Goal: Task Accomplishment & Management: Complete application form

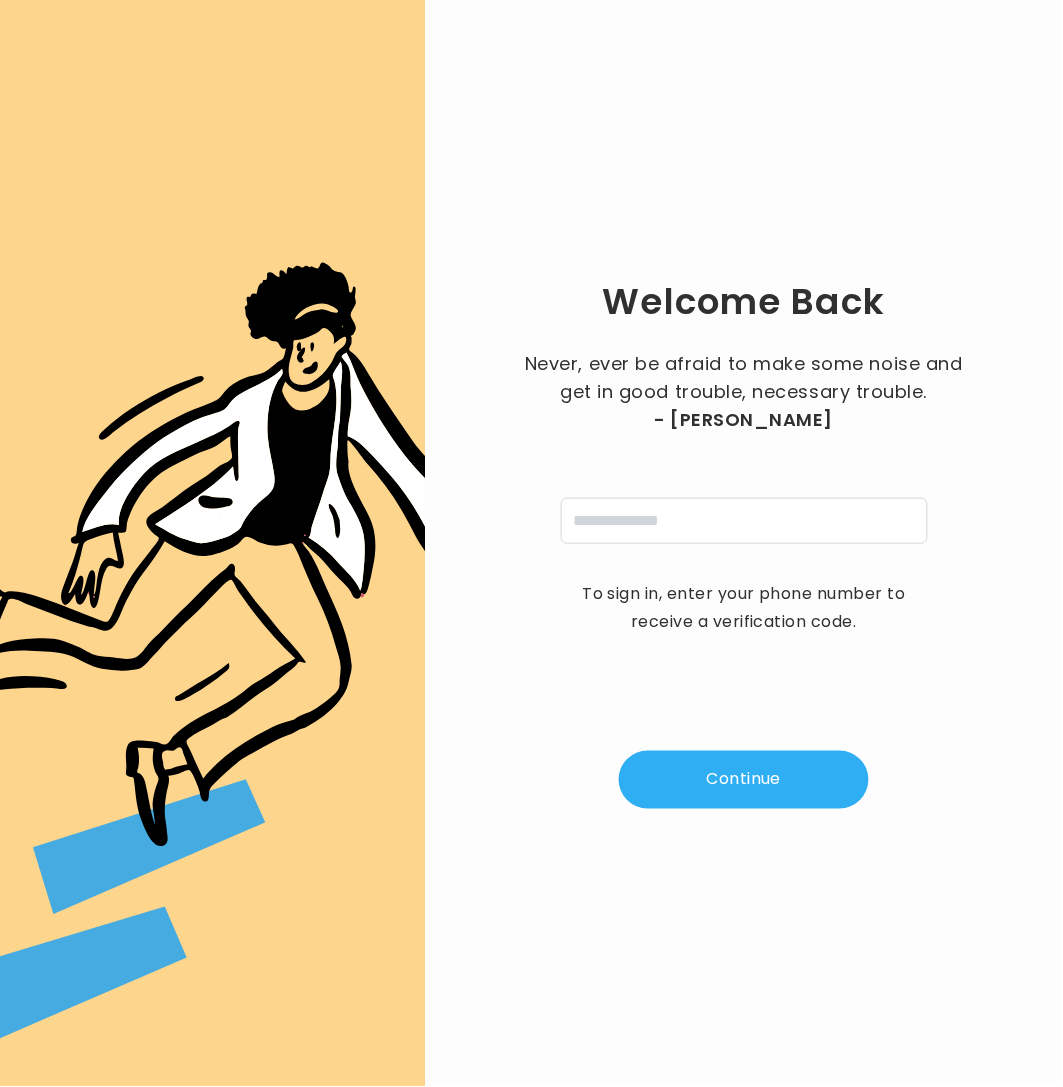
type input "**********"
click at [782, 794] on button "Continue" at bounding box center [744, 780] width 250 height 58
type input "*"
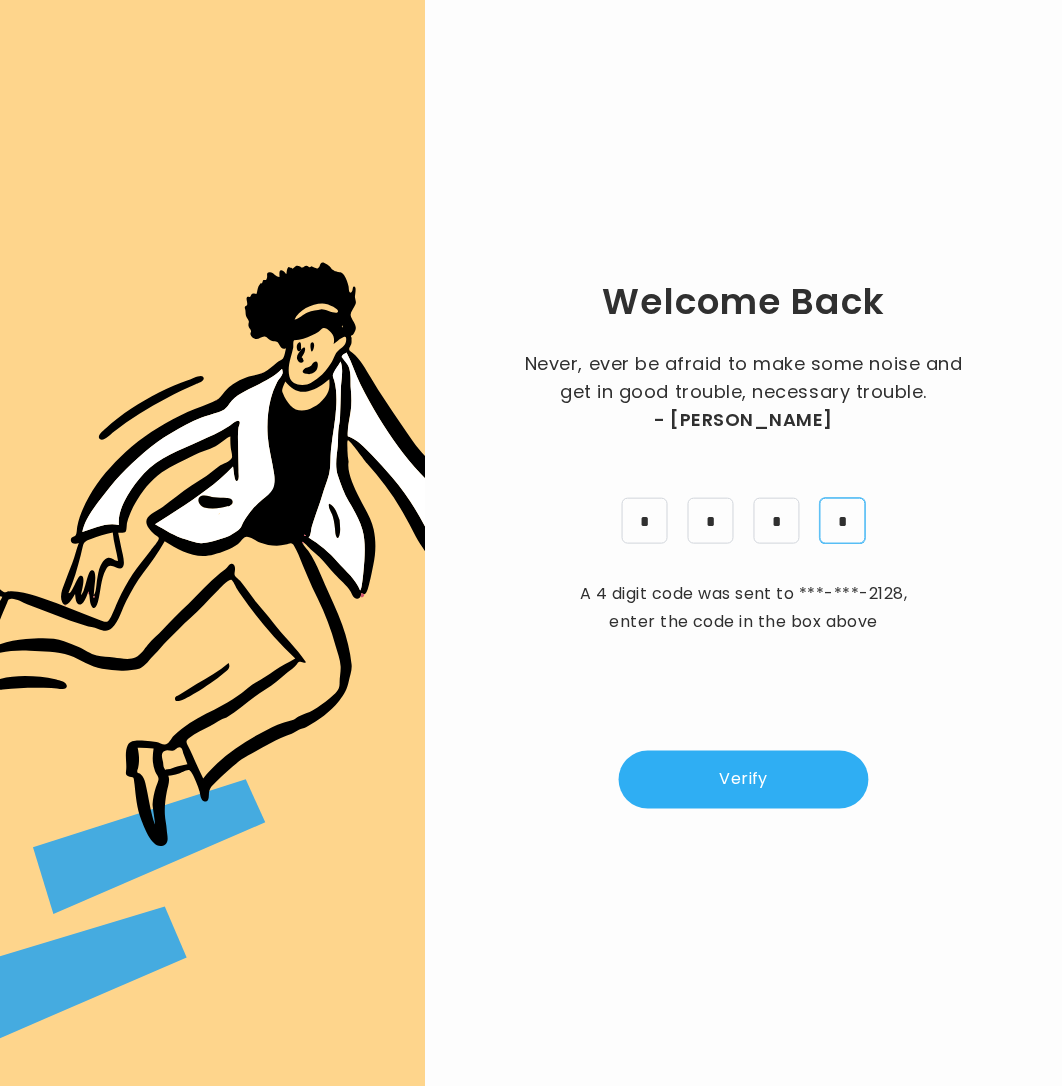
type input "*"
click at [751, 771] on button "Verify" at bounding box center [744, 780] width 250 height 58
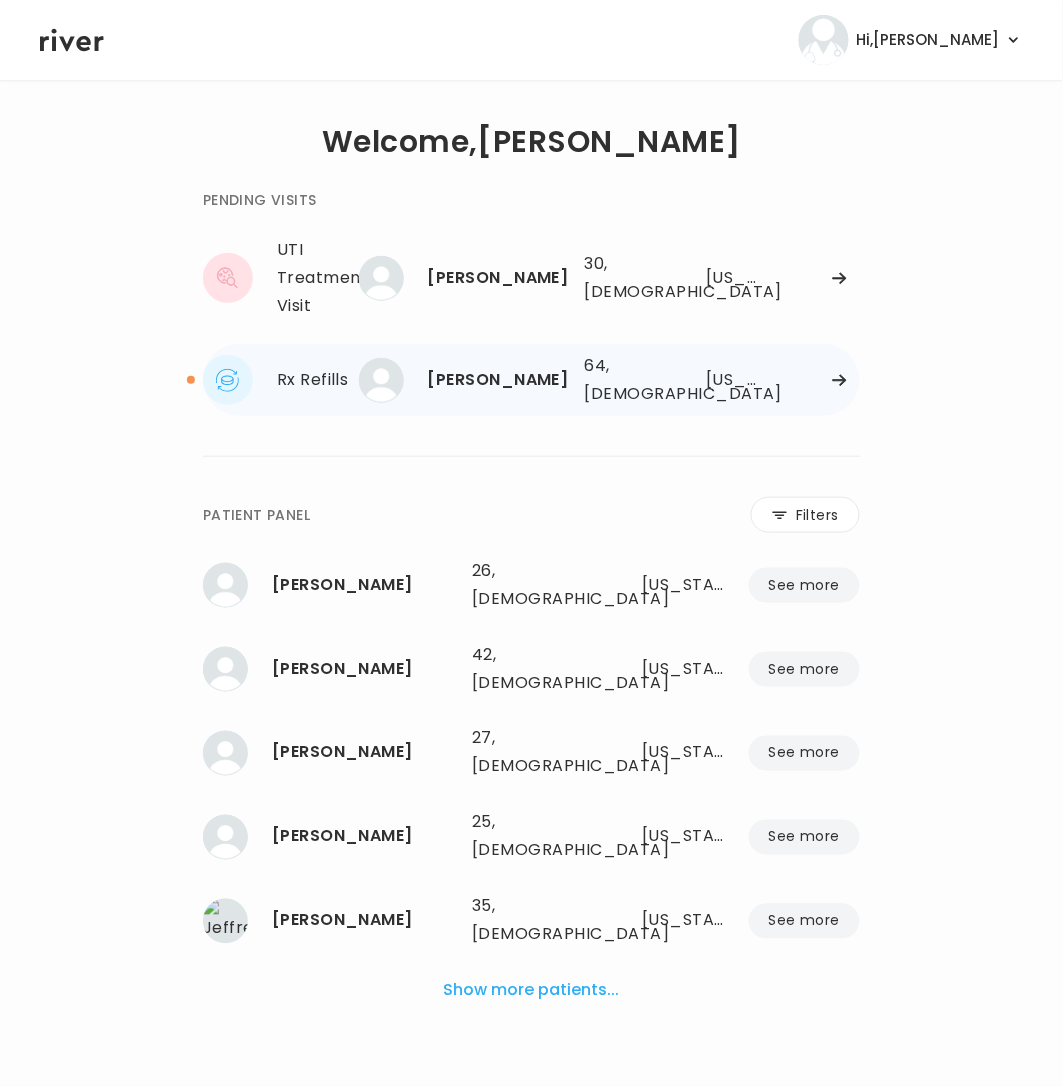
click at [324, 381] on div "Rx Refills" at bounding box center [334, 380] width 114 height 28
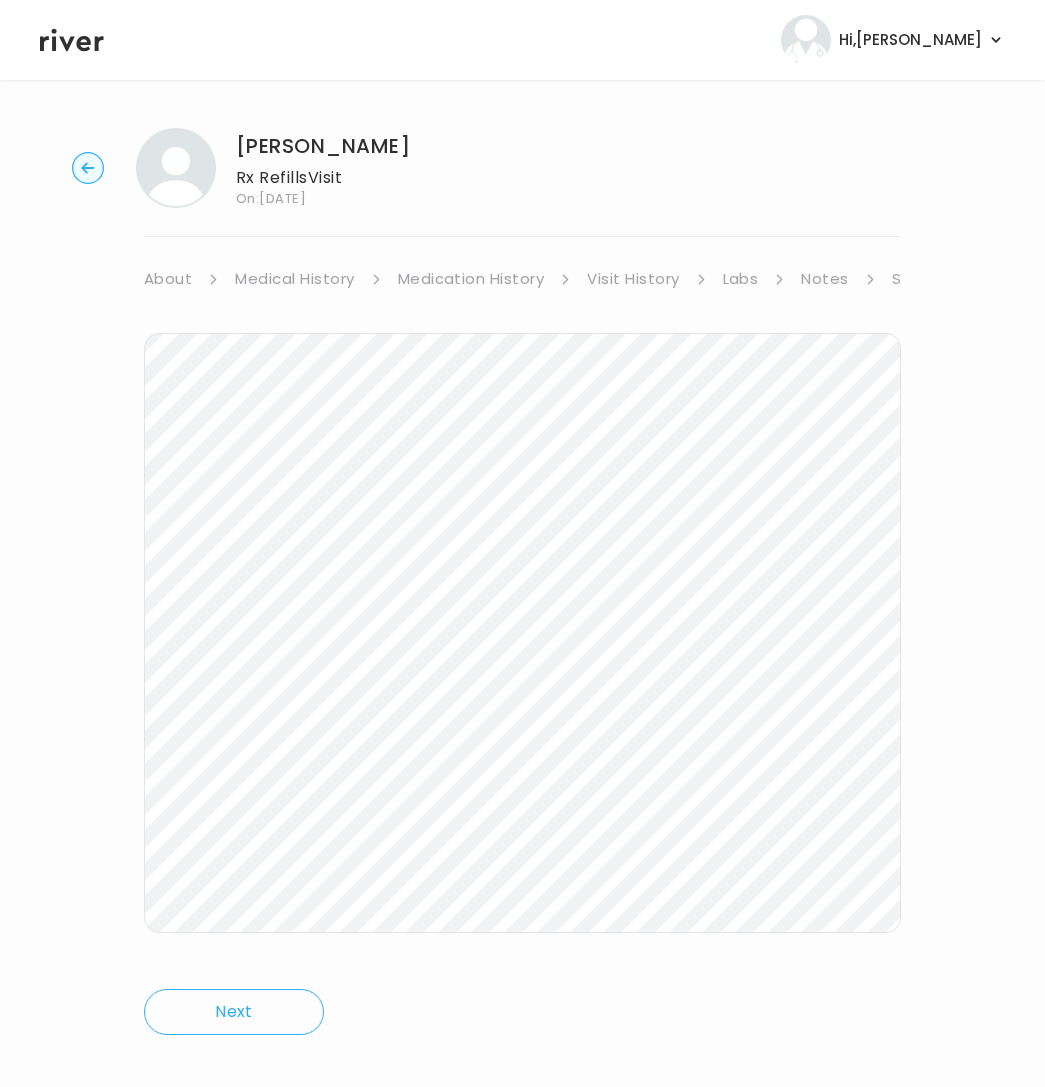
scroll to position [23, 0]
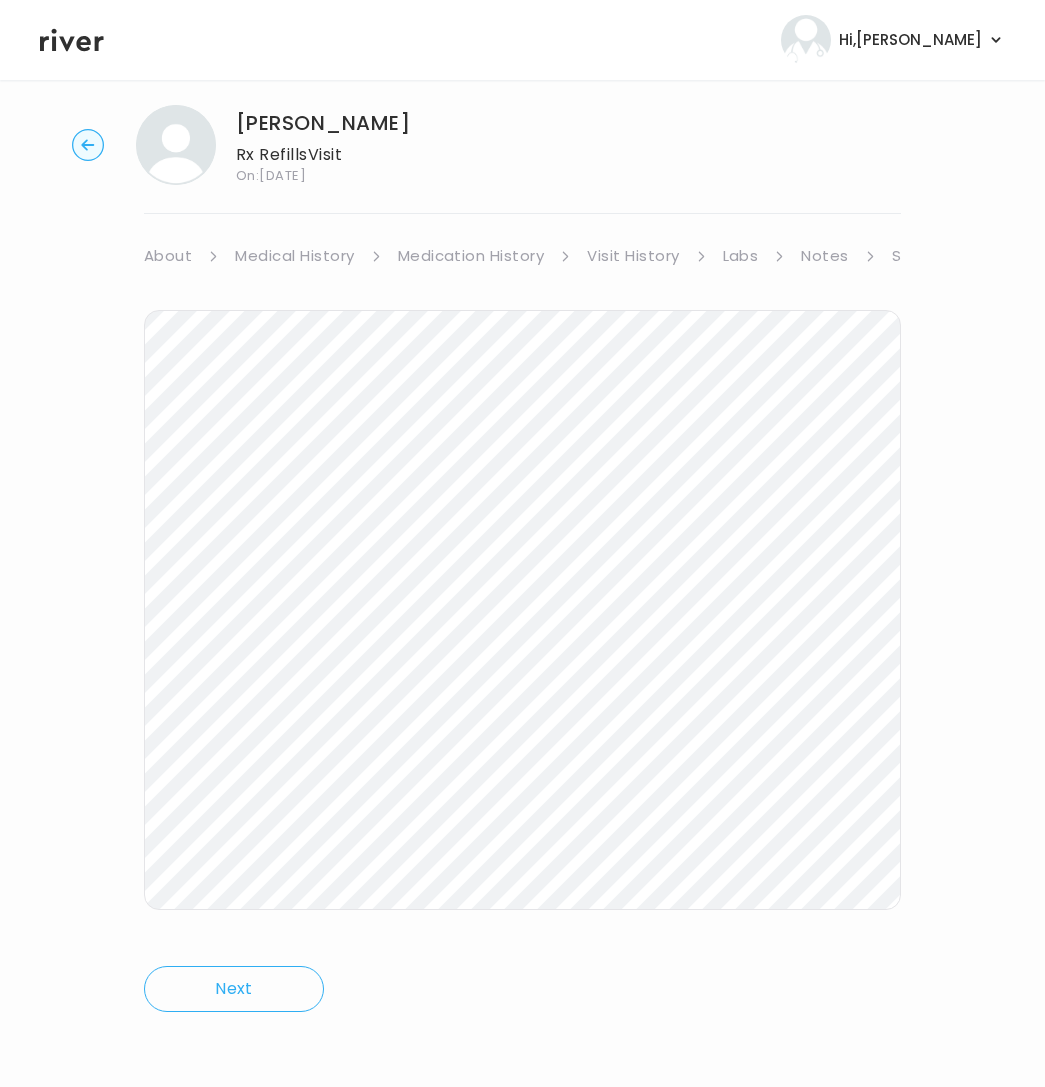
click at [89, 144] on icon "button" at bounding box center [87, 144] width 13 height 11
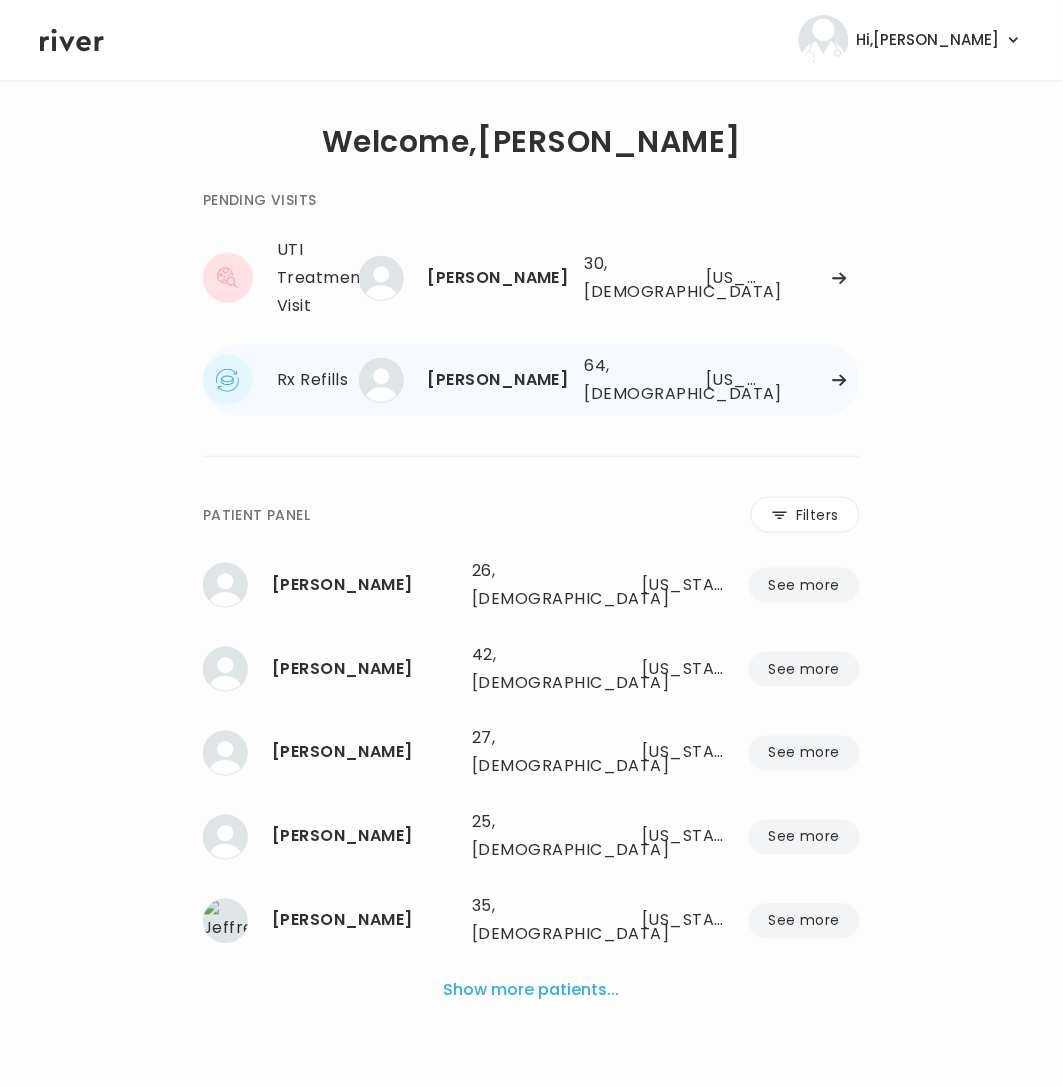
click at [343, 382] on div "Rx Refills" at bounding box center [334, 380] width 114 height 28
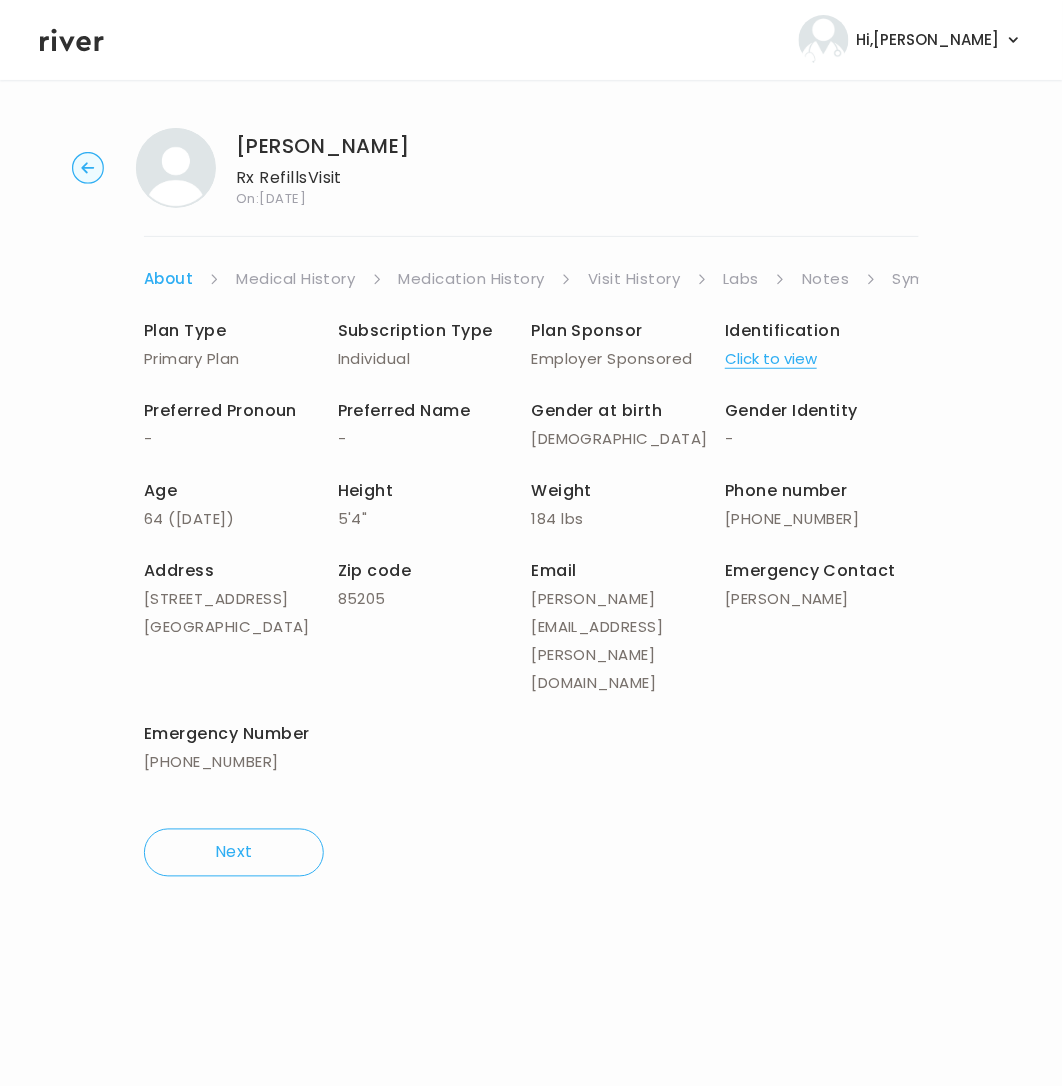
click at [738, 276] on link "Labs" at bounding box center [742, 279] width 36 height 28
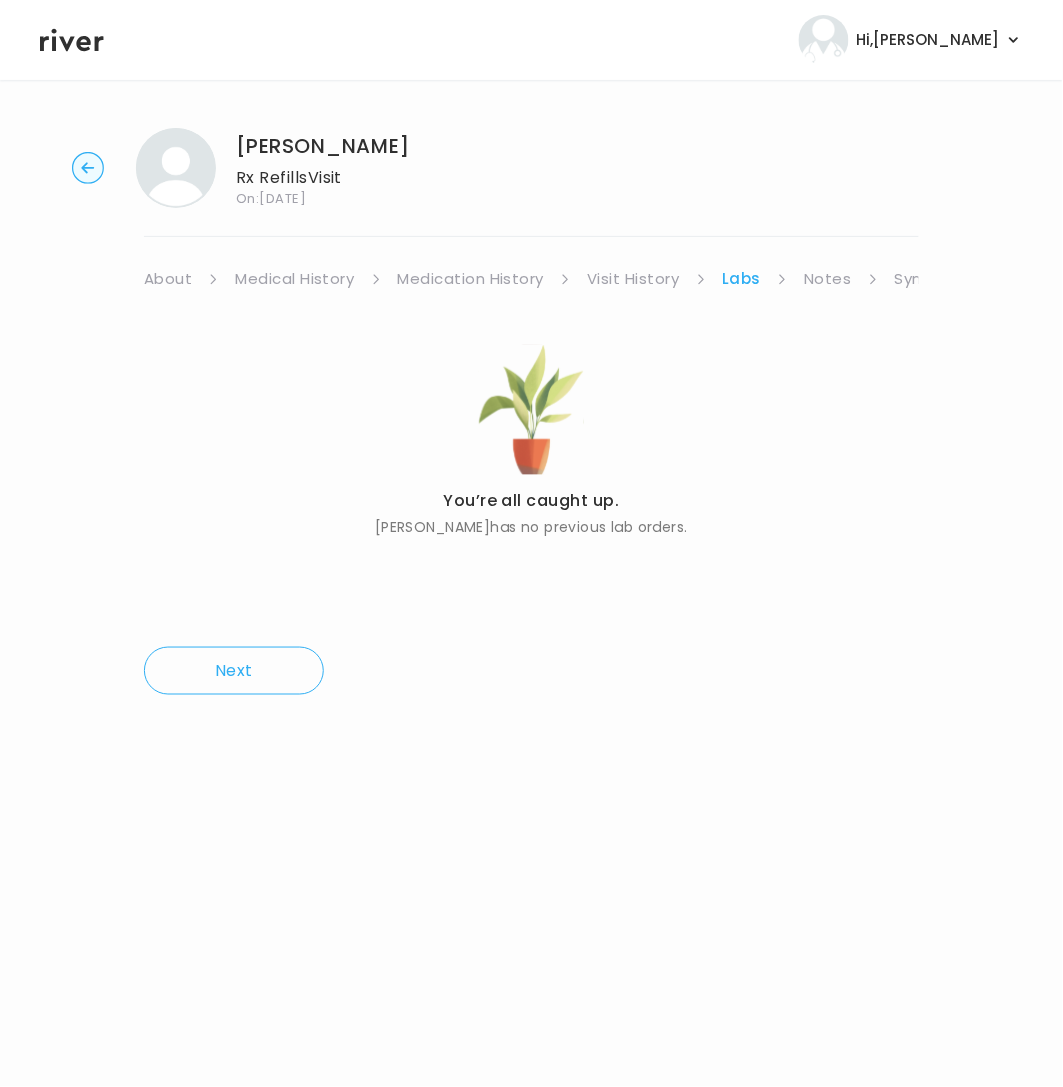
click at [906, 279] on link "Symptoms" at bounding box center [938, 279] width 86 height 28
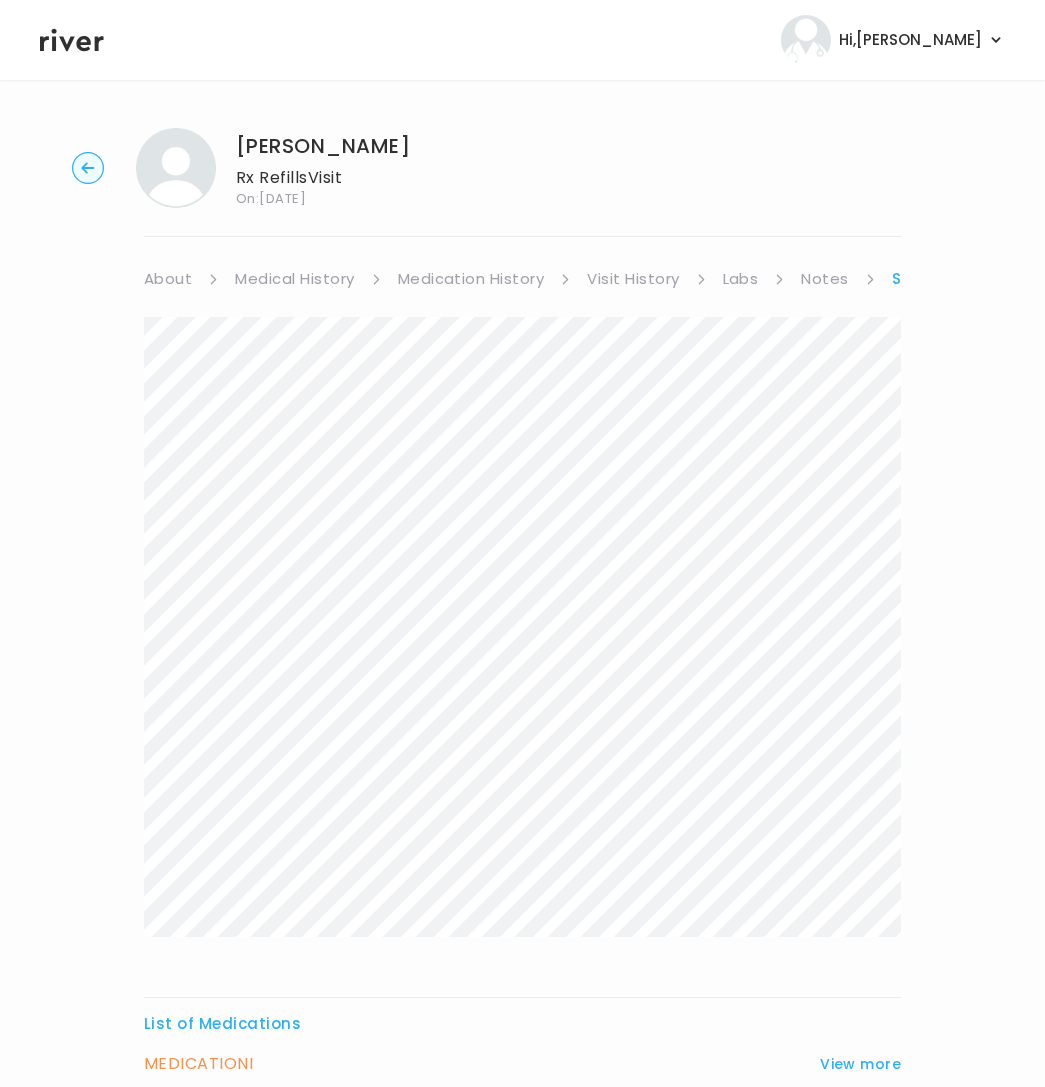
scroll to position [325, 0]
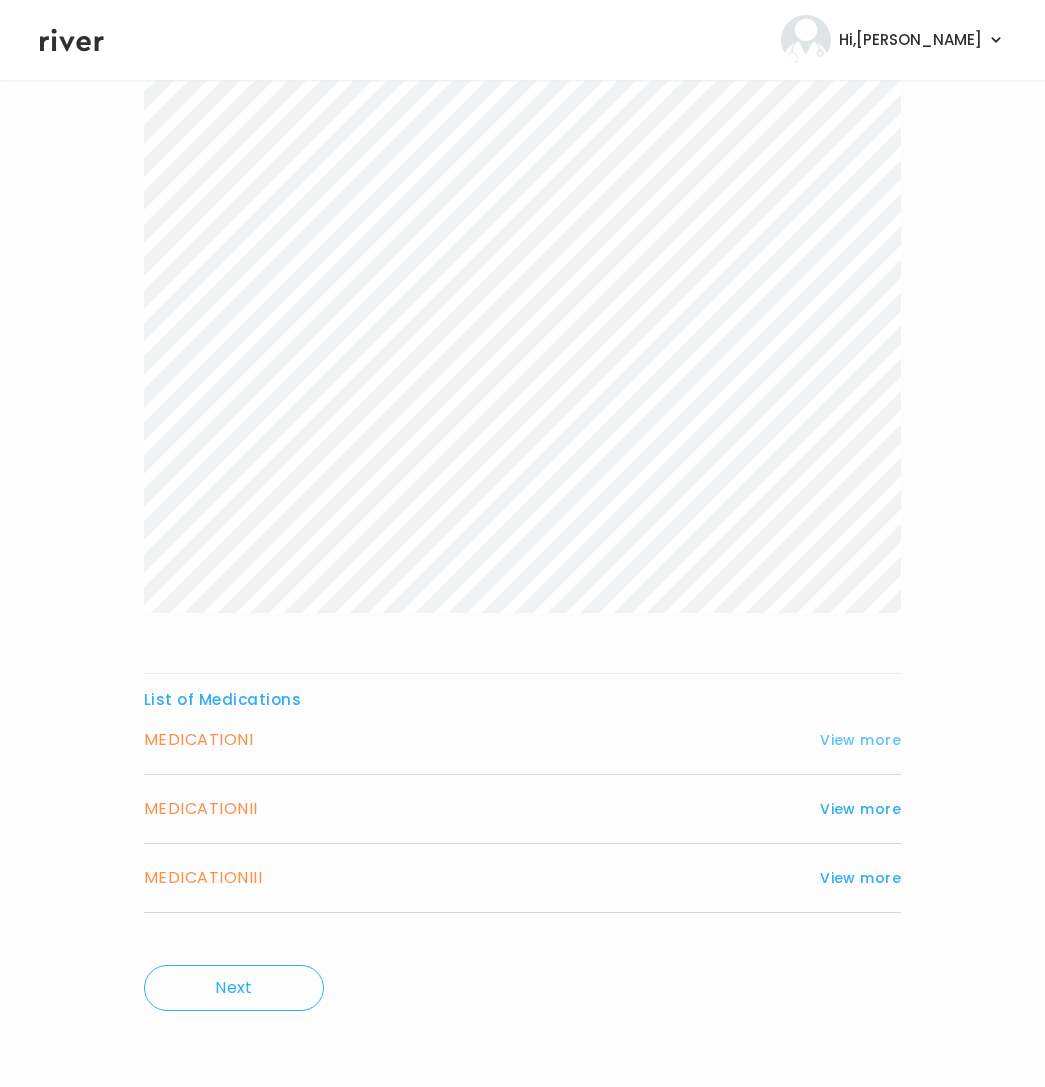
click at [851, 749] on button "View more" at bounding box center [860, 740] width 81 height 24
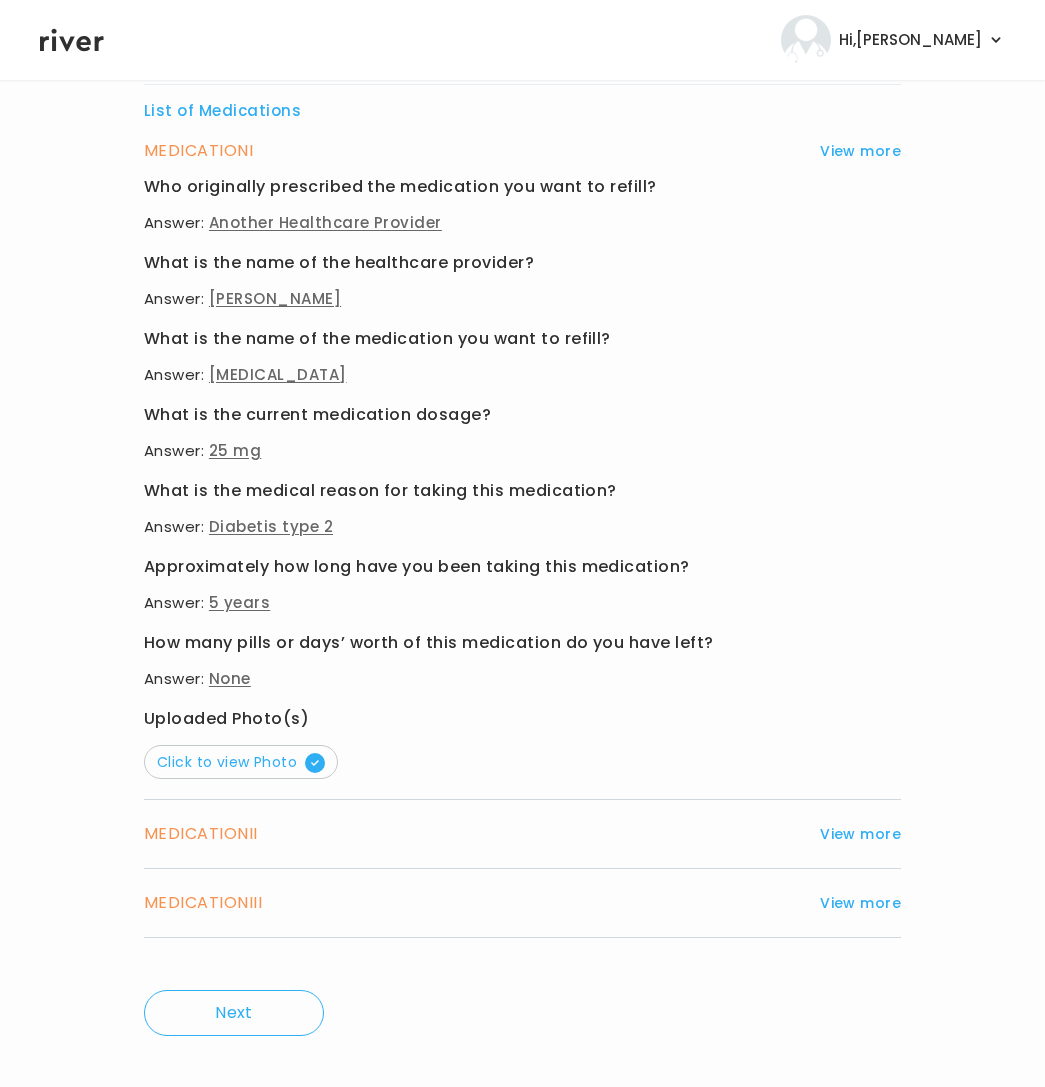
scroll to position [918, 0]
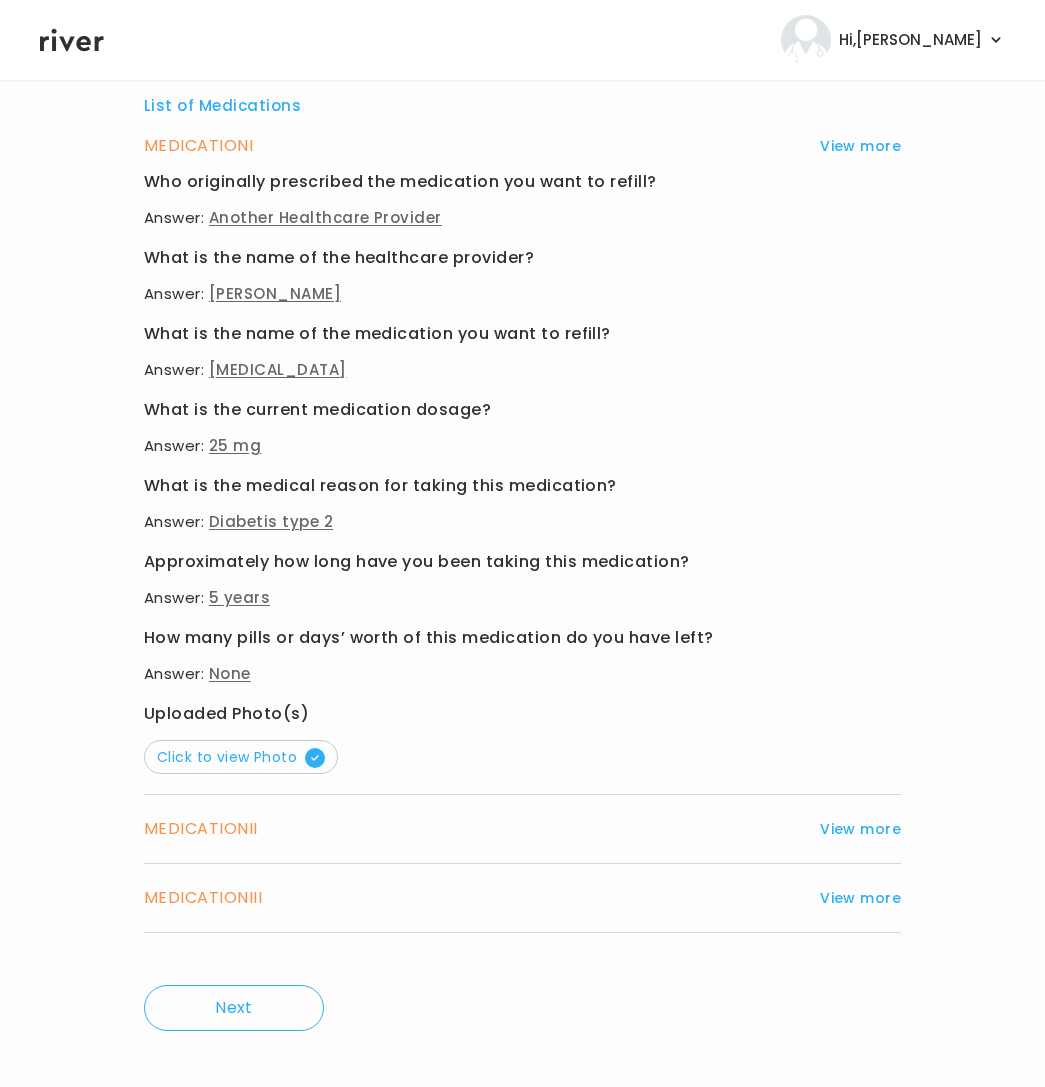
click at [234, 833] on h3 "MEDICATION II" at bounding box center [201, 829] width 114 height 28
click at [858, 822] on button "View more" at bounding box center [860, 829] width 81 height 24
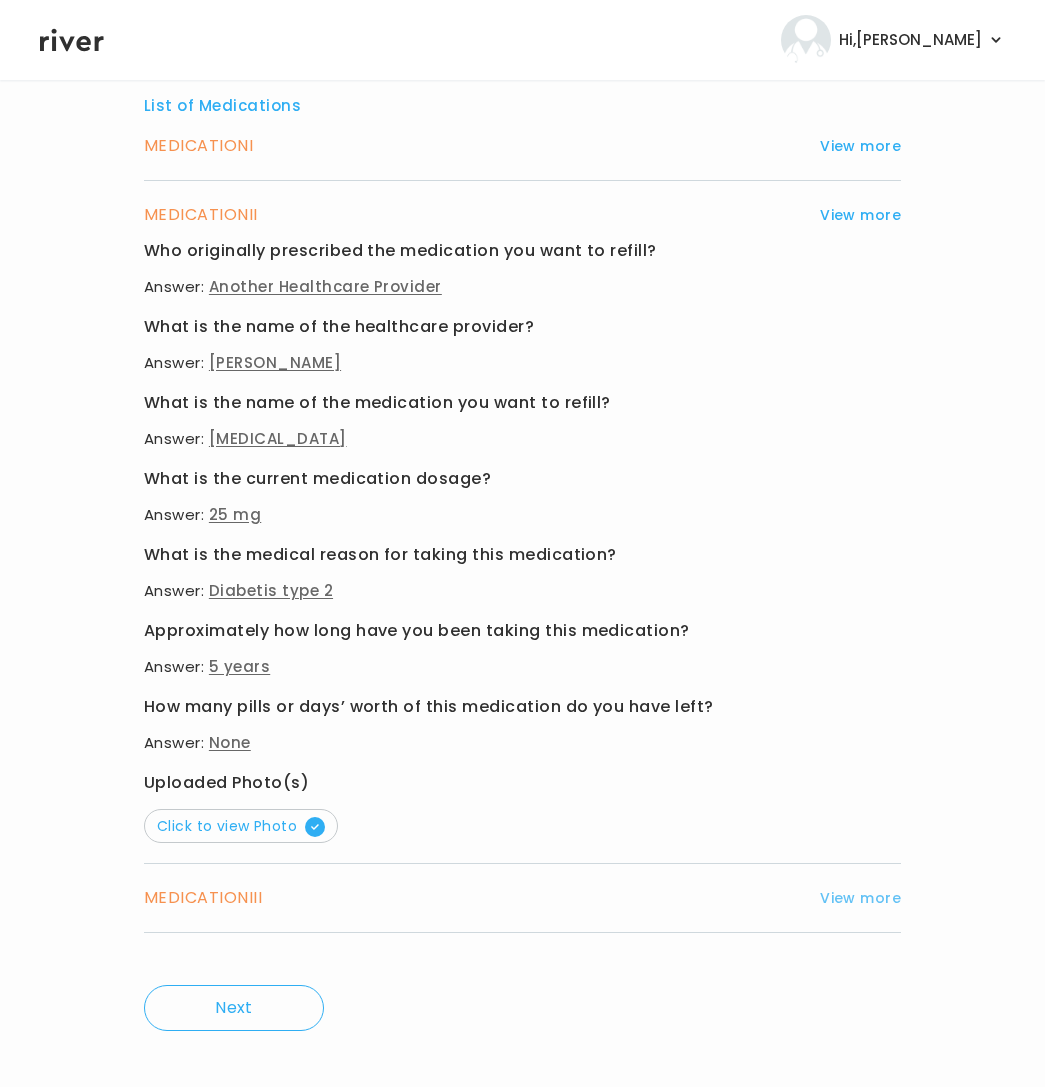
click at [868, 898] on button "View more" at bounding box center [860, 898] width 81 height 24
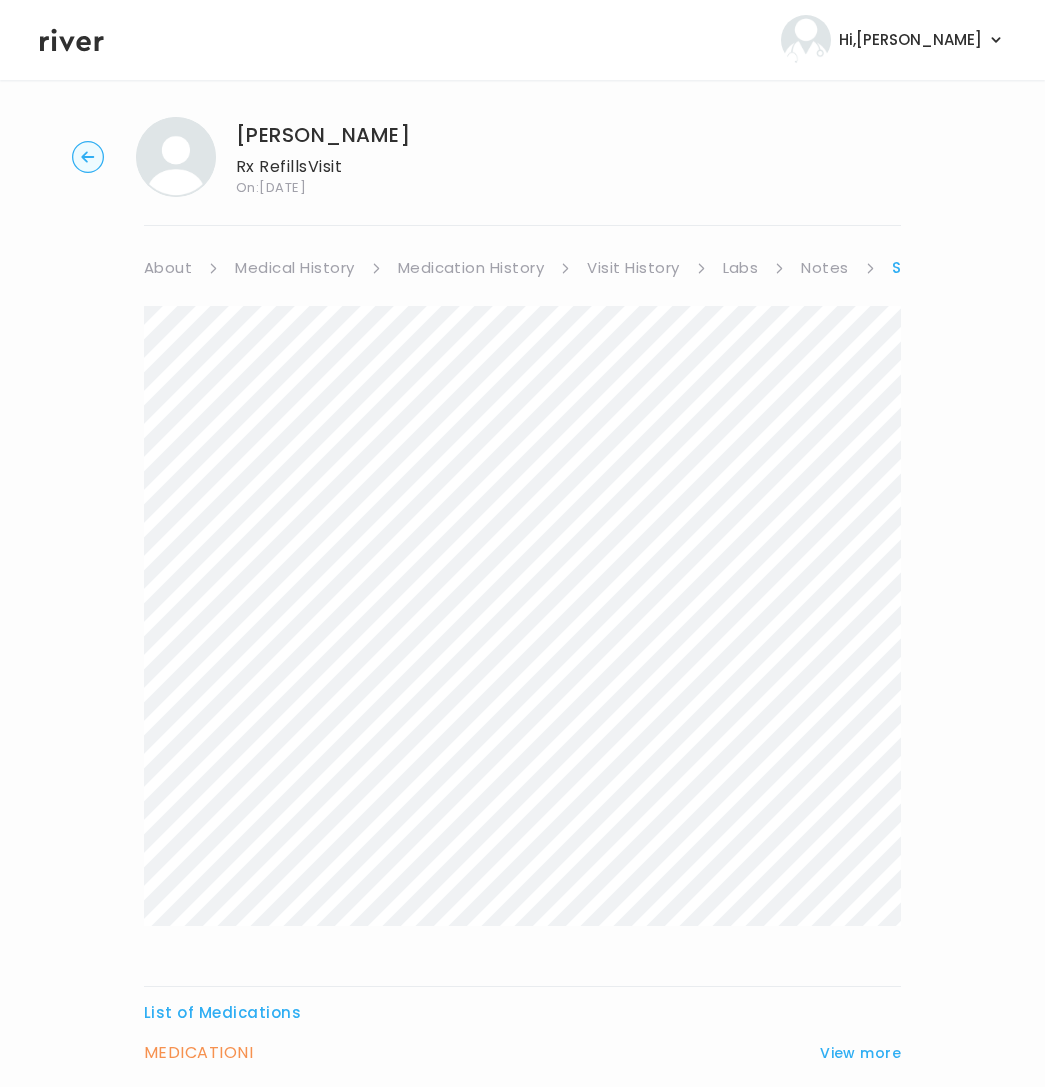
scroll to position [0, 0]
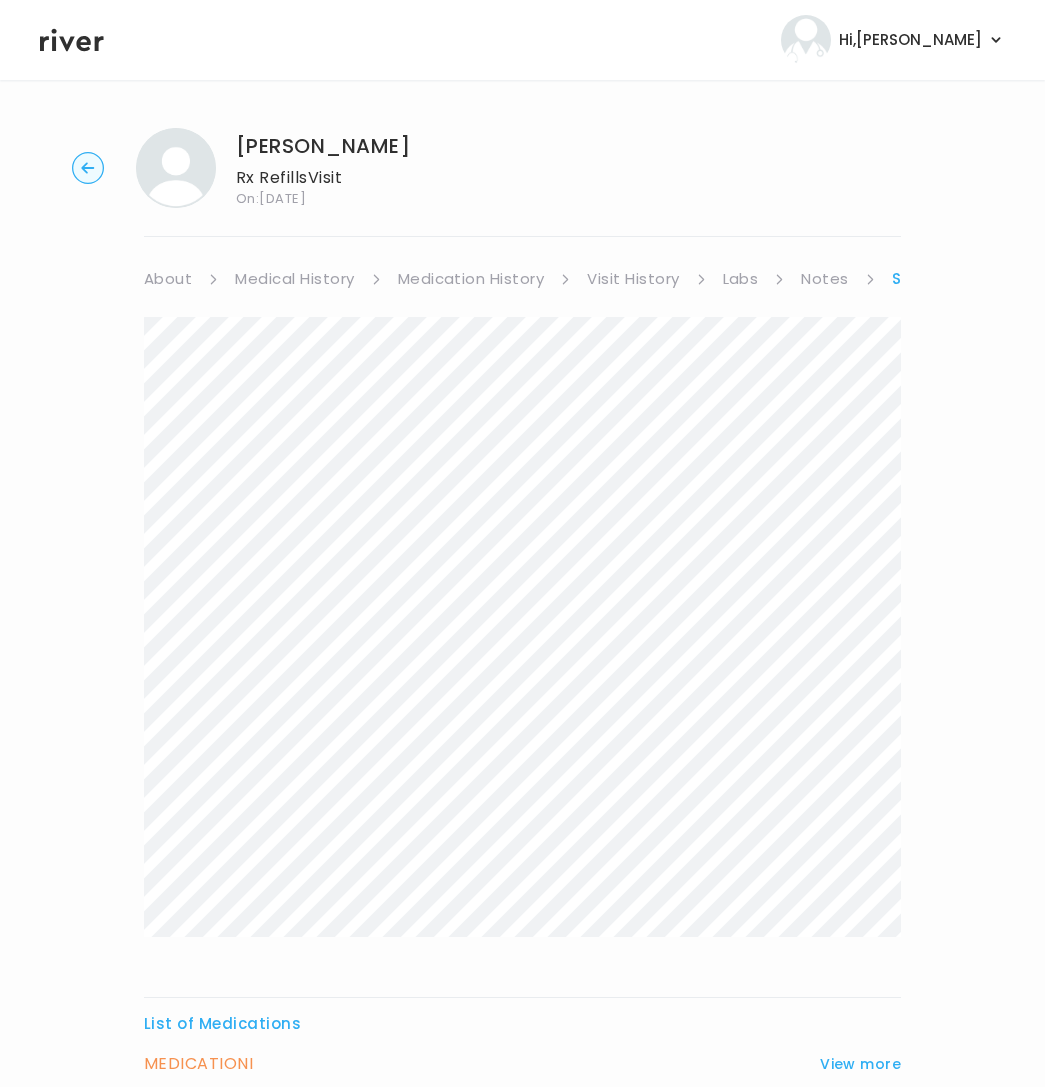
click at [80, 159] on circle "button" at bounding box center [88, 168] width 31 height 31
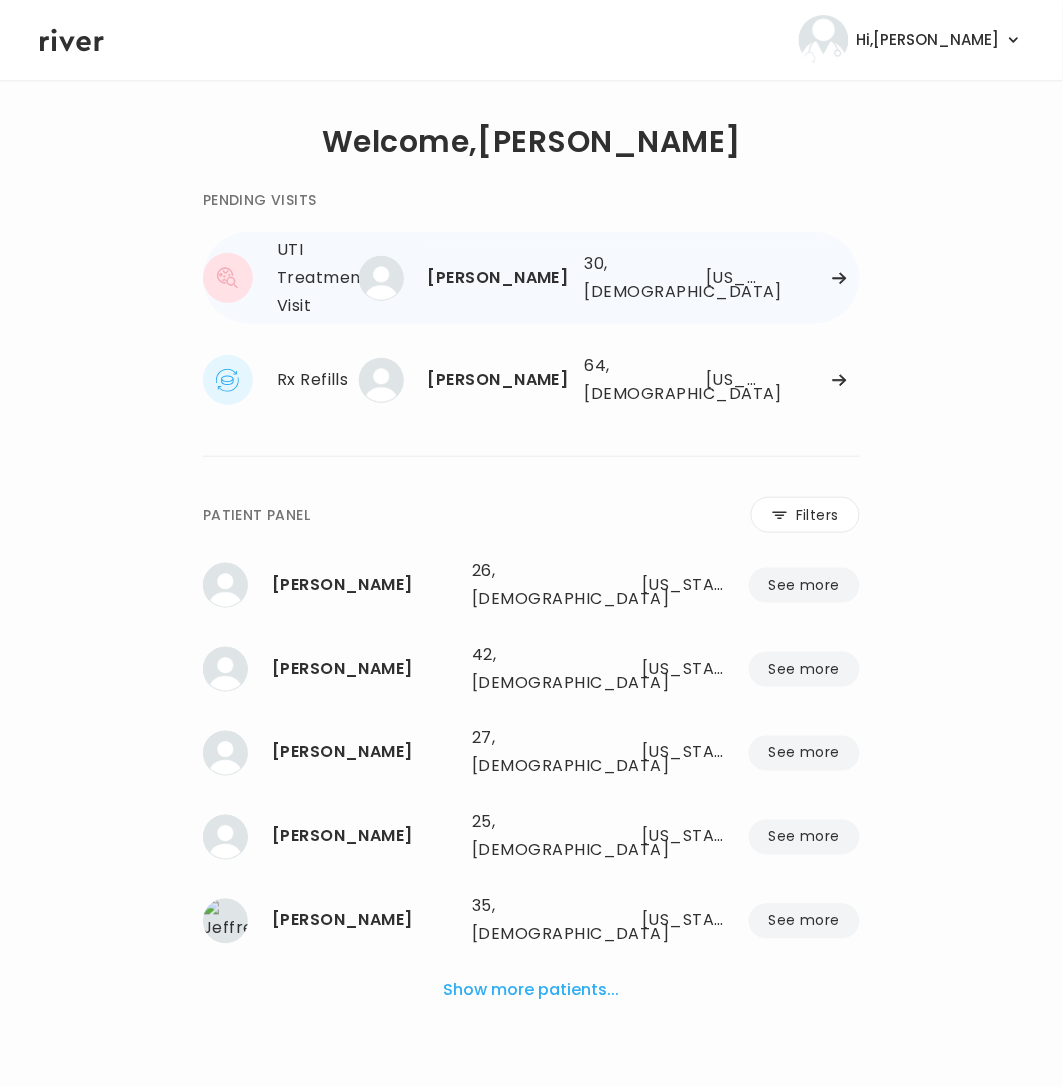
click at [545, 286] on div "Brittany Lemmon" at bounding box center [498, 278] width 141 height 28
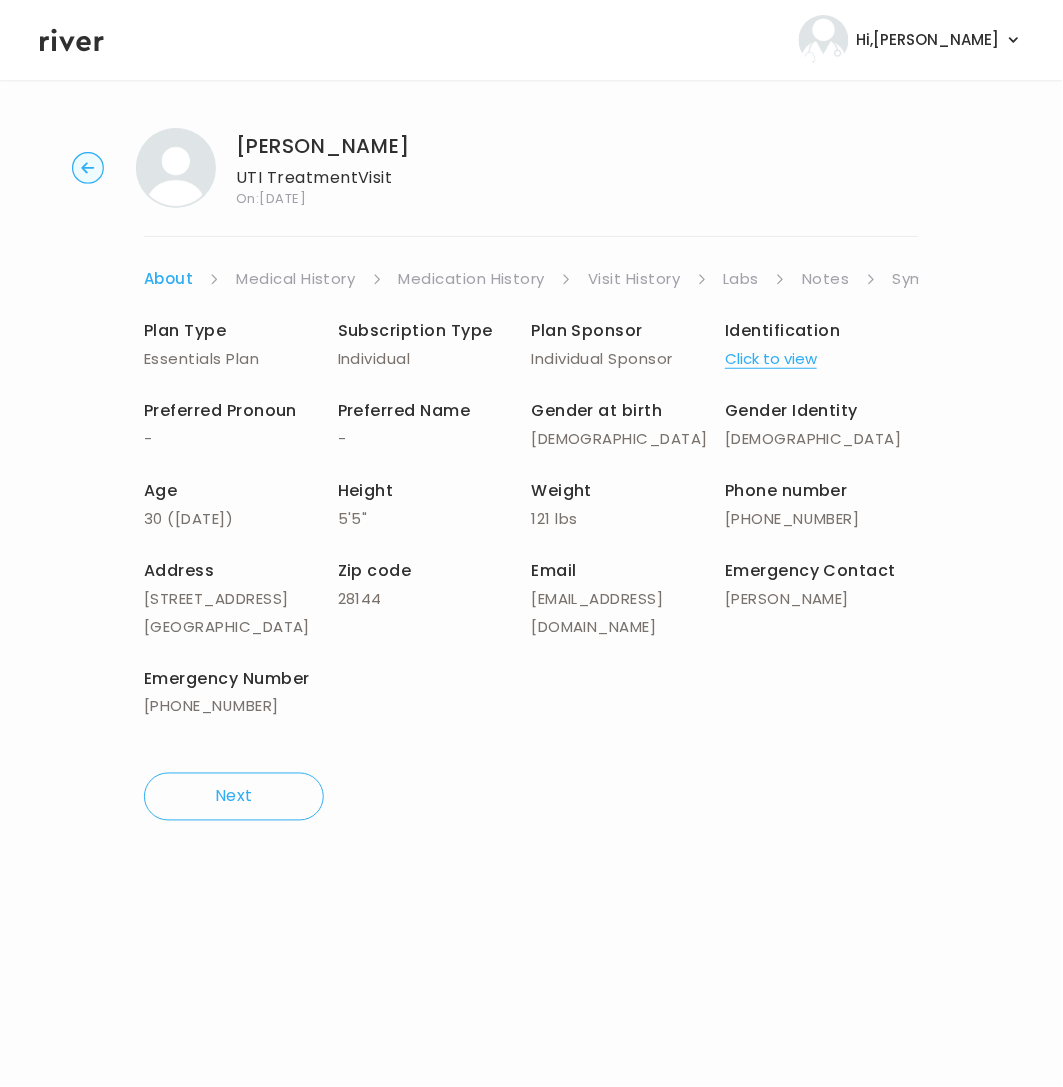
click at [904, 281] on link "Symptoms" at bounding box center [936, 279] width 86 height 28
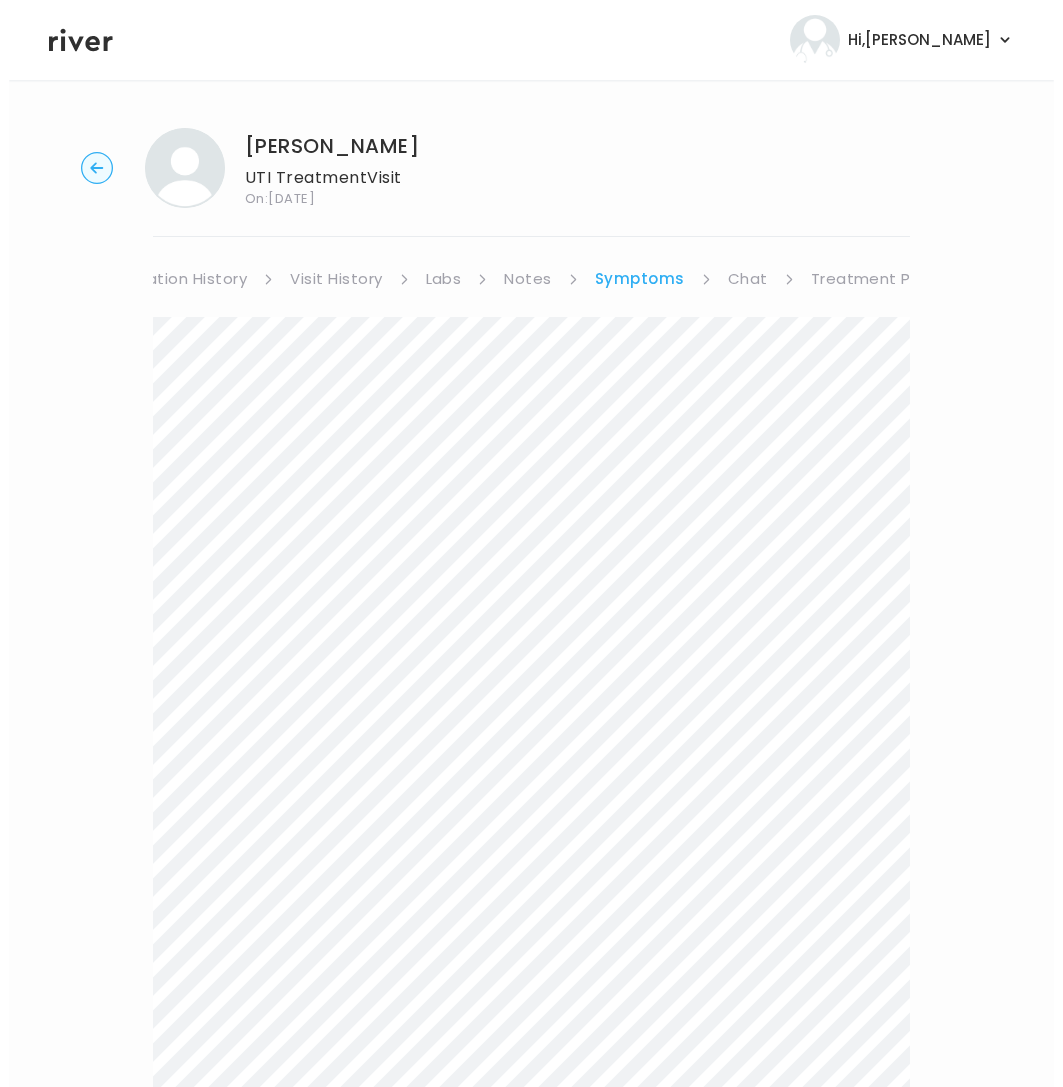
scroll to position [0, 322]
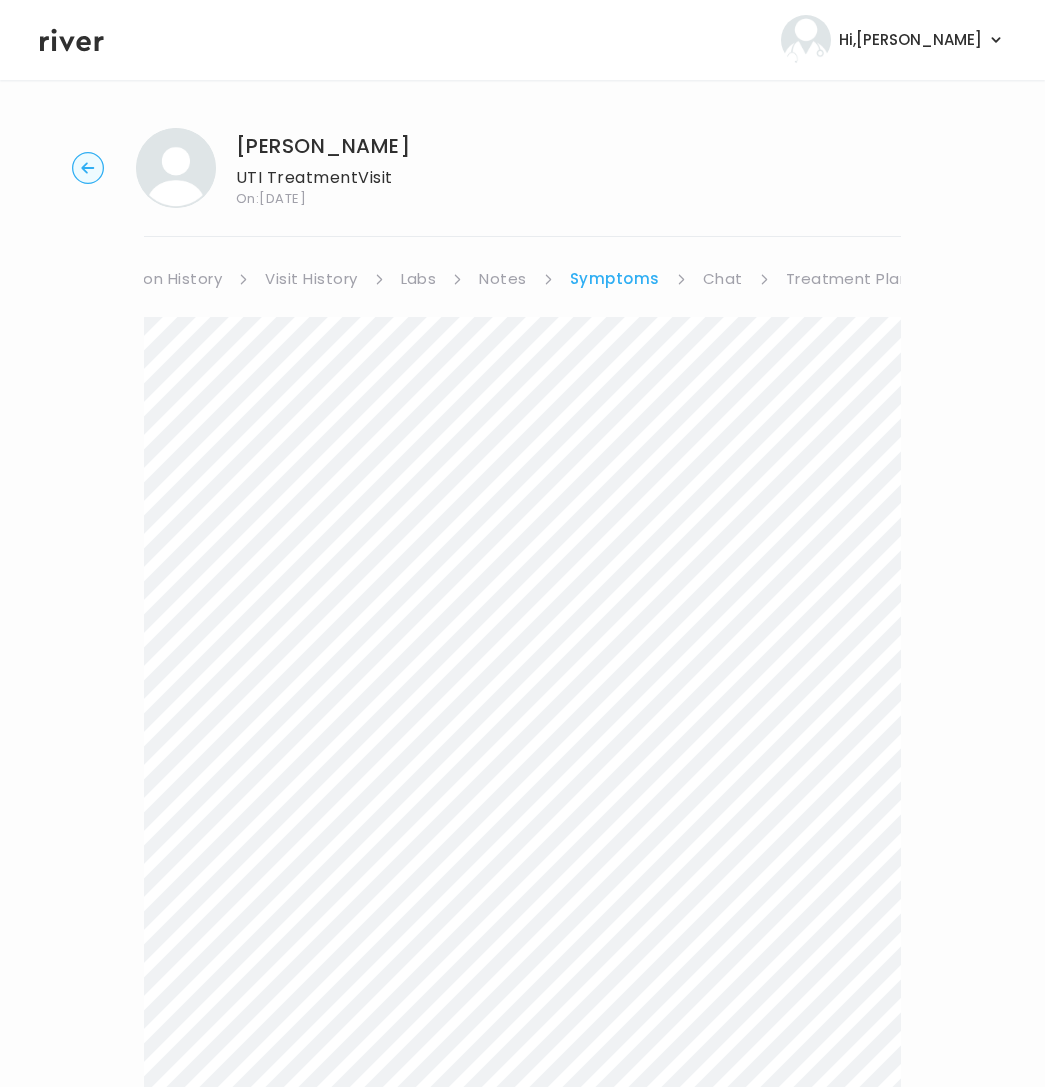
click at [893, 281] on link "Treatment Plan" at bounding box center [848, 279] width 124 height 28
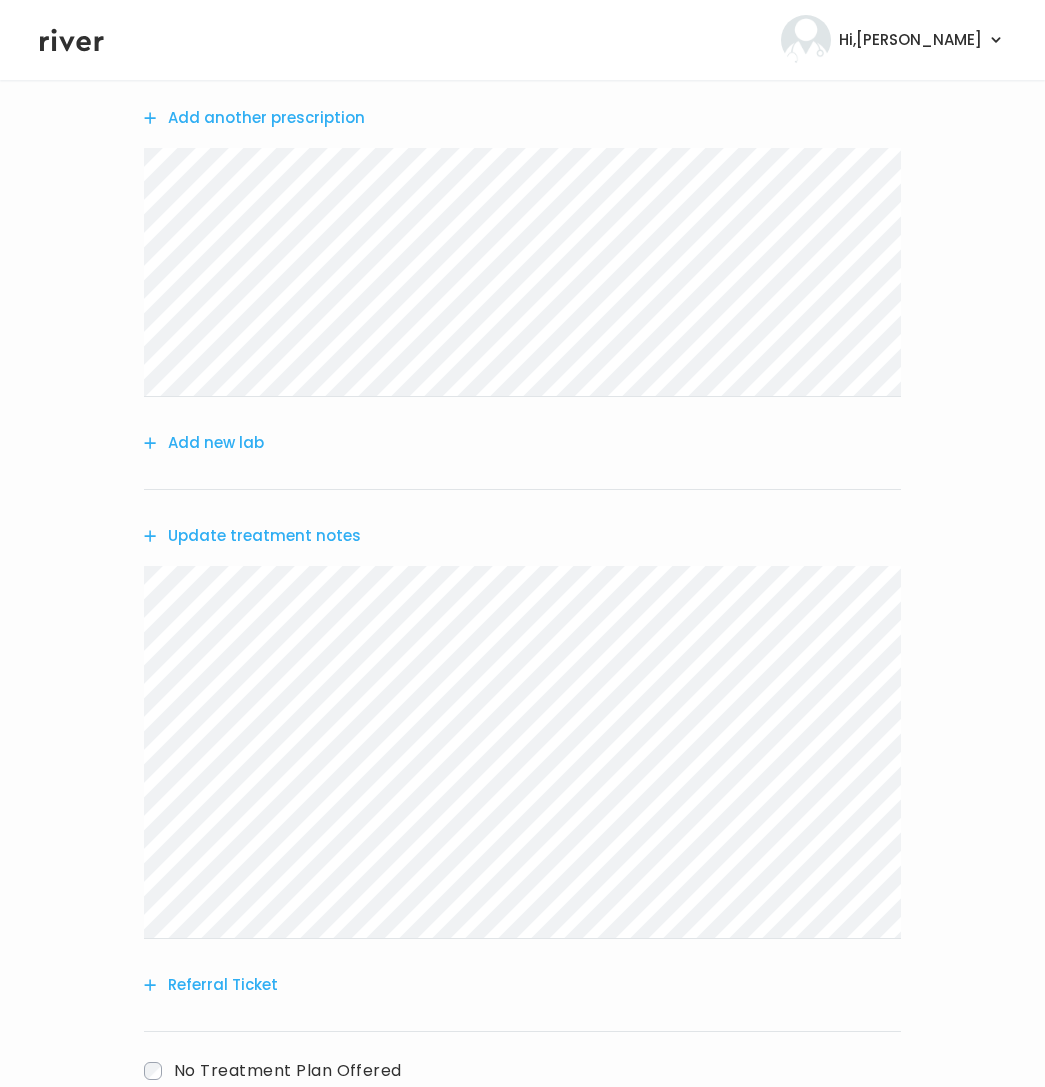
scroll to position [355, 0]
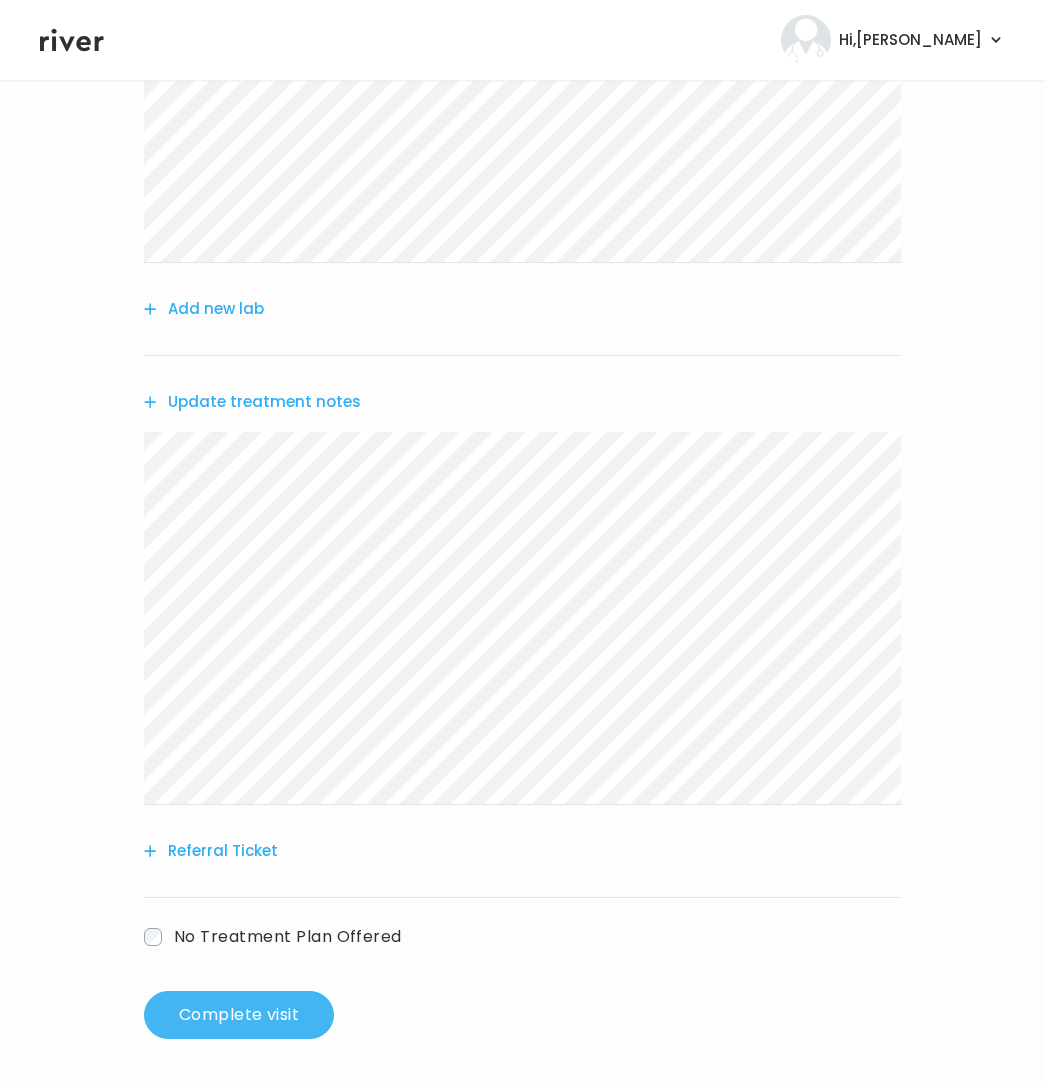
click at [234, 1021] on button "Complete visit" at bounding box center [239, 1015] width 190 height 48
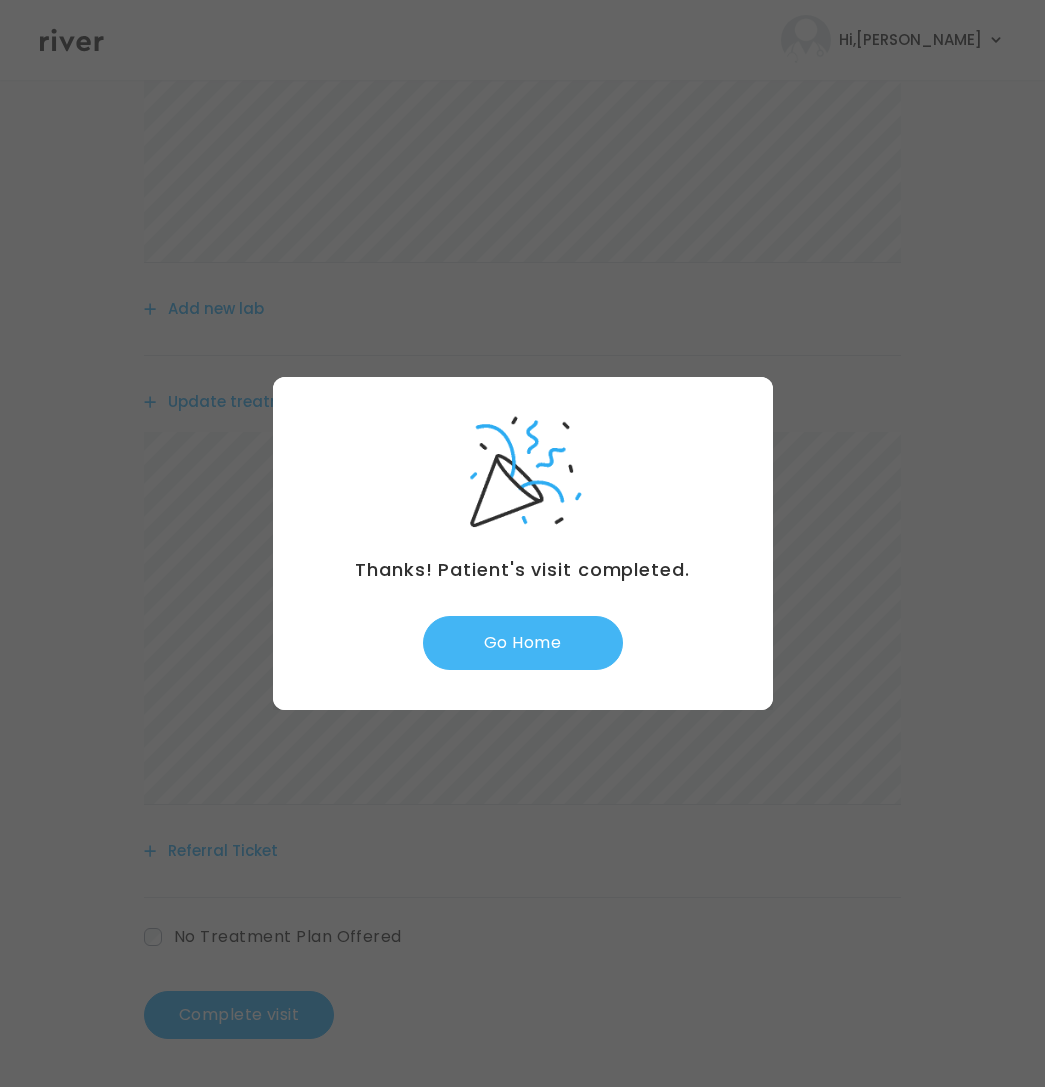
click at [487, 644] on button "Go Home" at bounding box center [523, 643] width 200 height 54
